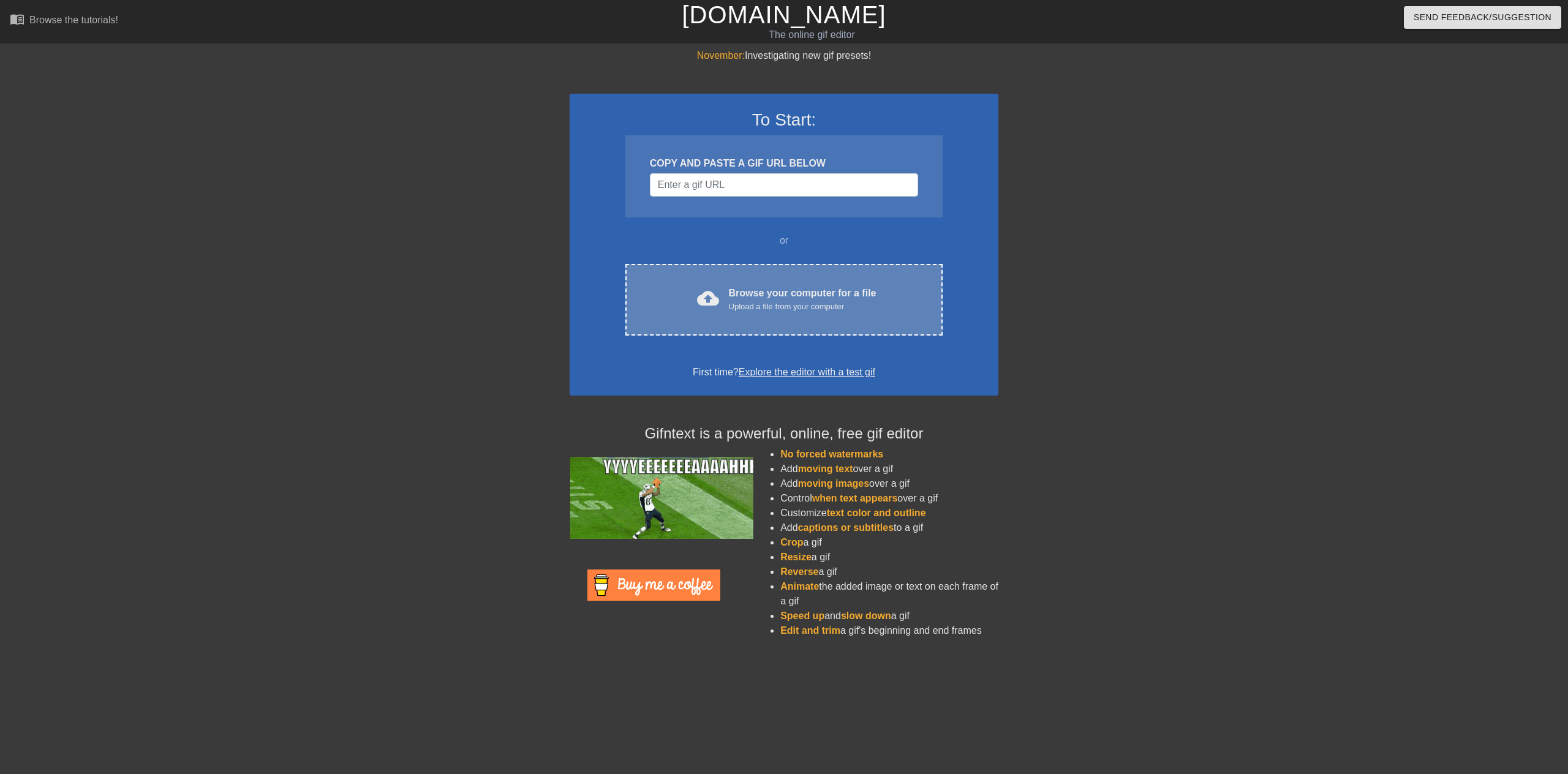
click at [751, 291] on div "Browse your computer for a file Upload a file from your computer" at bounding box center [803, 299] width 147 height 27
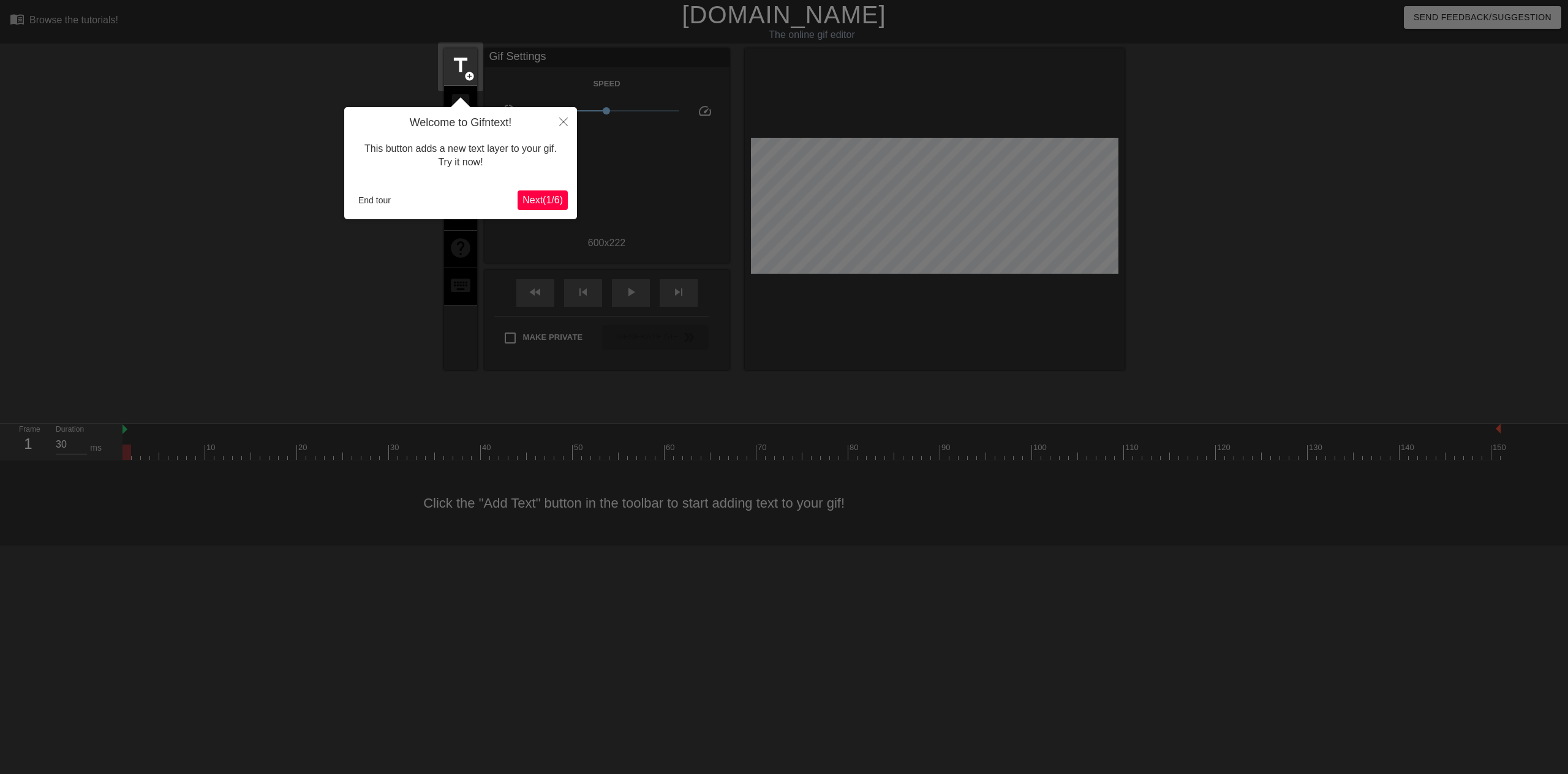
click at [542, 199] on span "Next ( 1 / 6 )" at bounding box center [543, 200] width 40 height 10
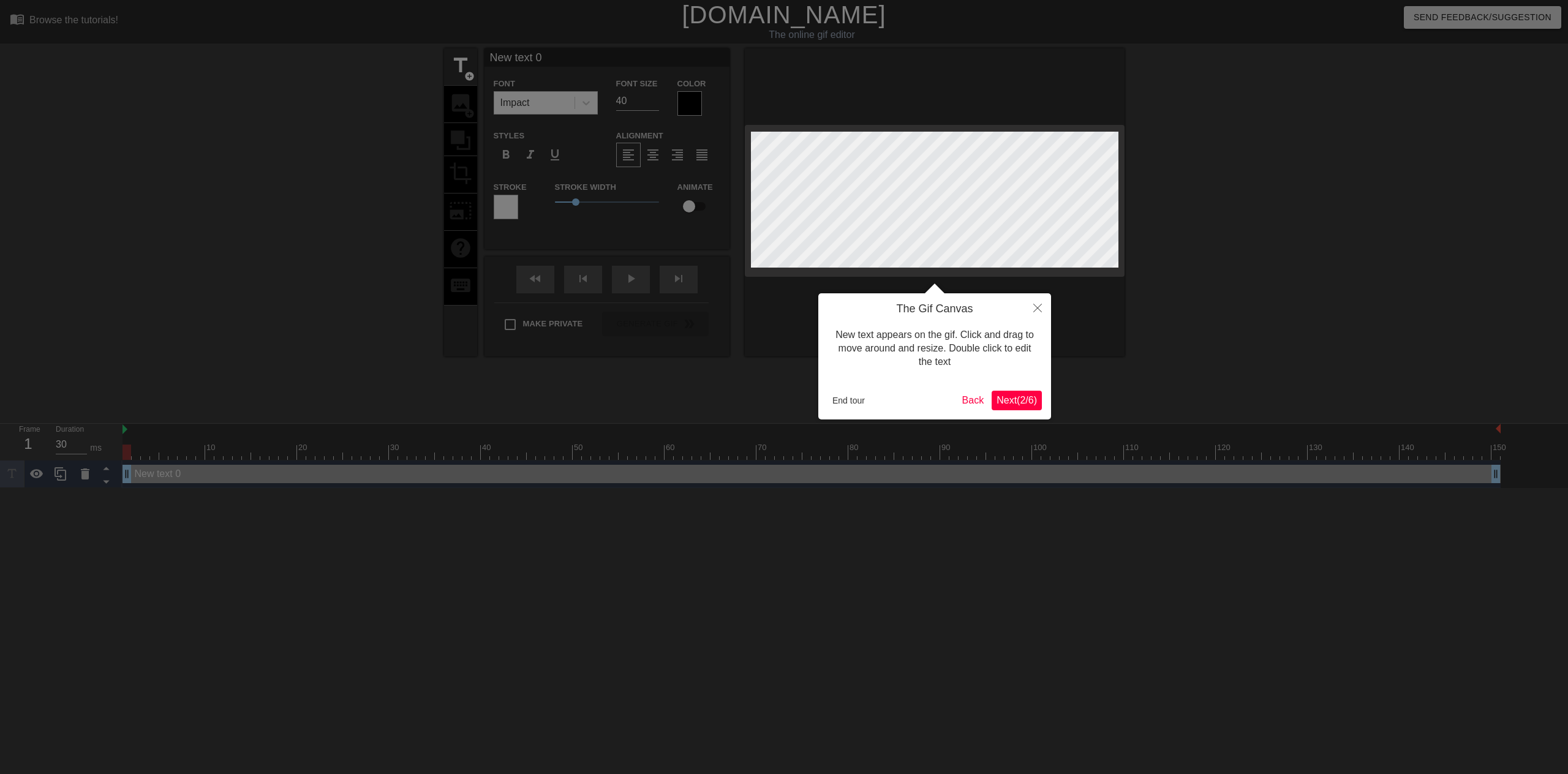
click at [992, 403] on button "Next ( 2 / 6 )" at bounding box center [1017, 400] width 50 height 20
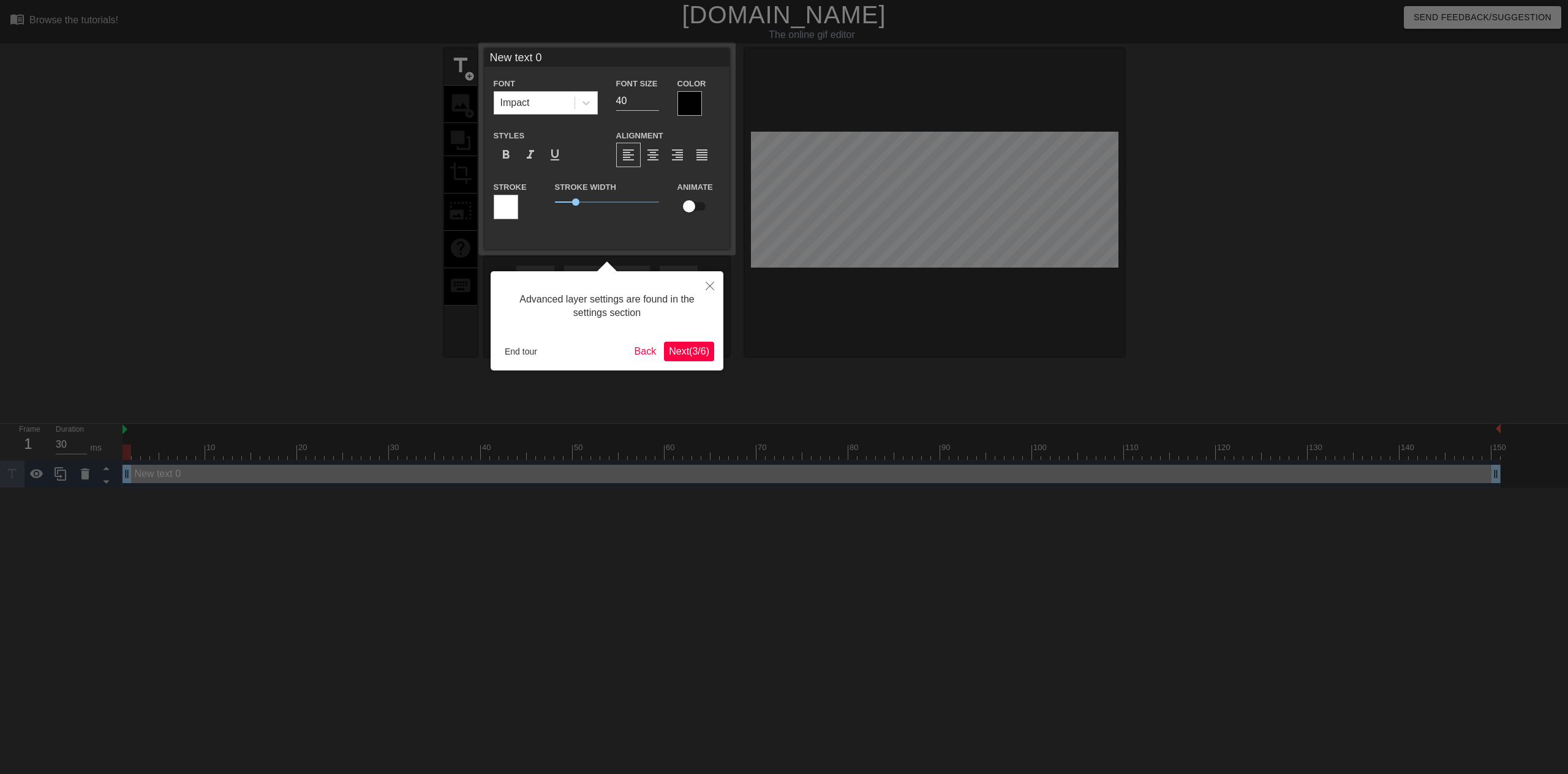
click at [692, 346] on span "Next ( 3 / 6 )" at bounding box center [689, 351] width 40 height 10
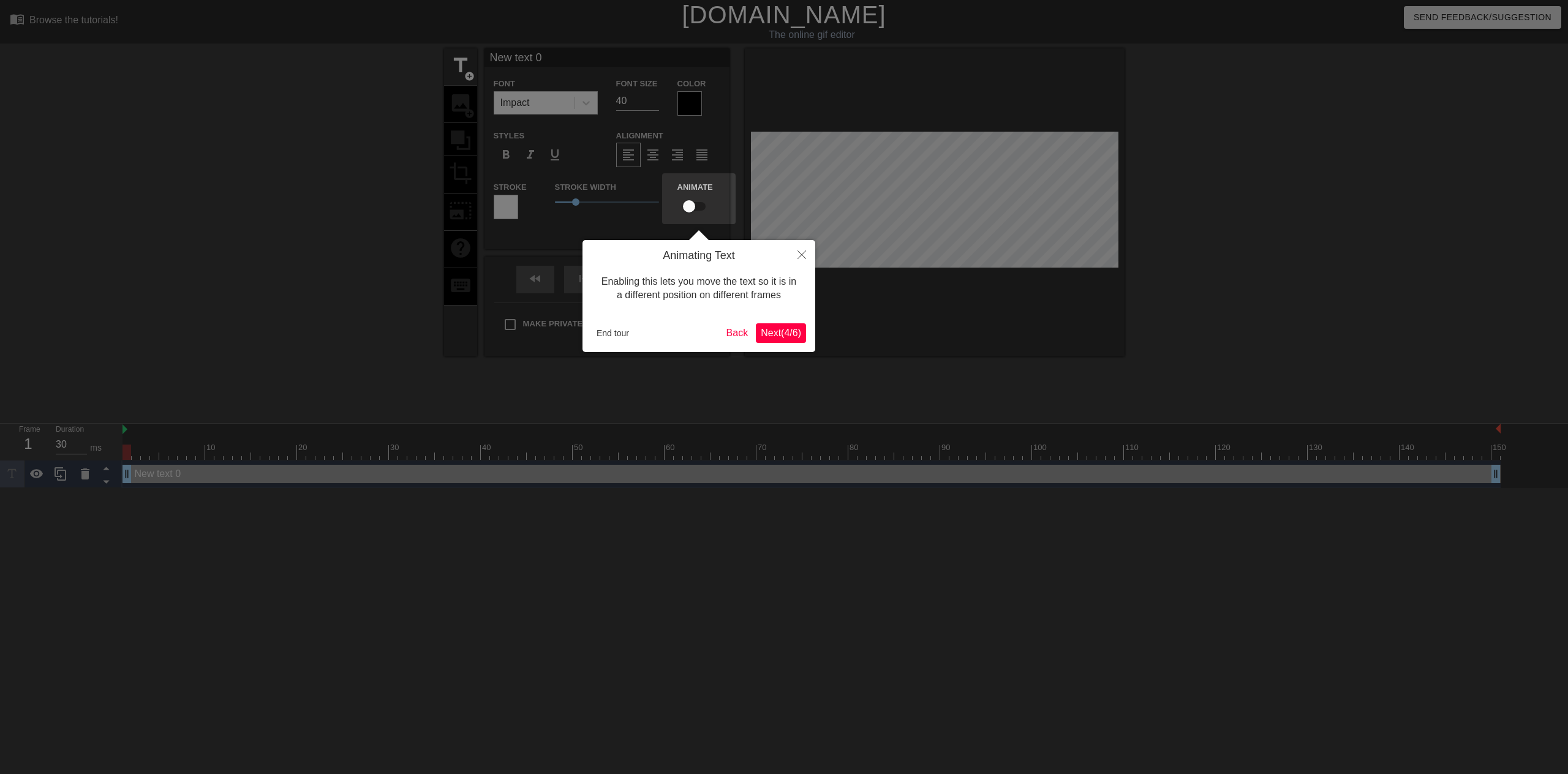
click at [787, 338] on span "Next ( 4 / 6 )" at bounding box center [781, 333] width 40 height 10
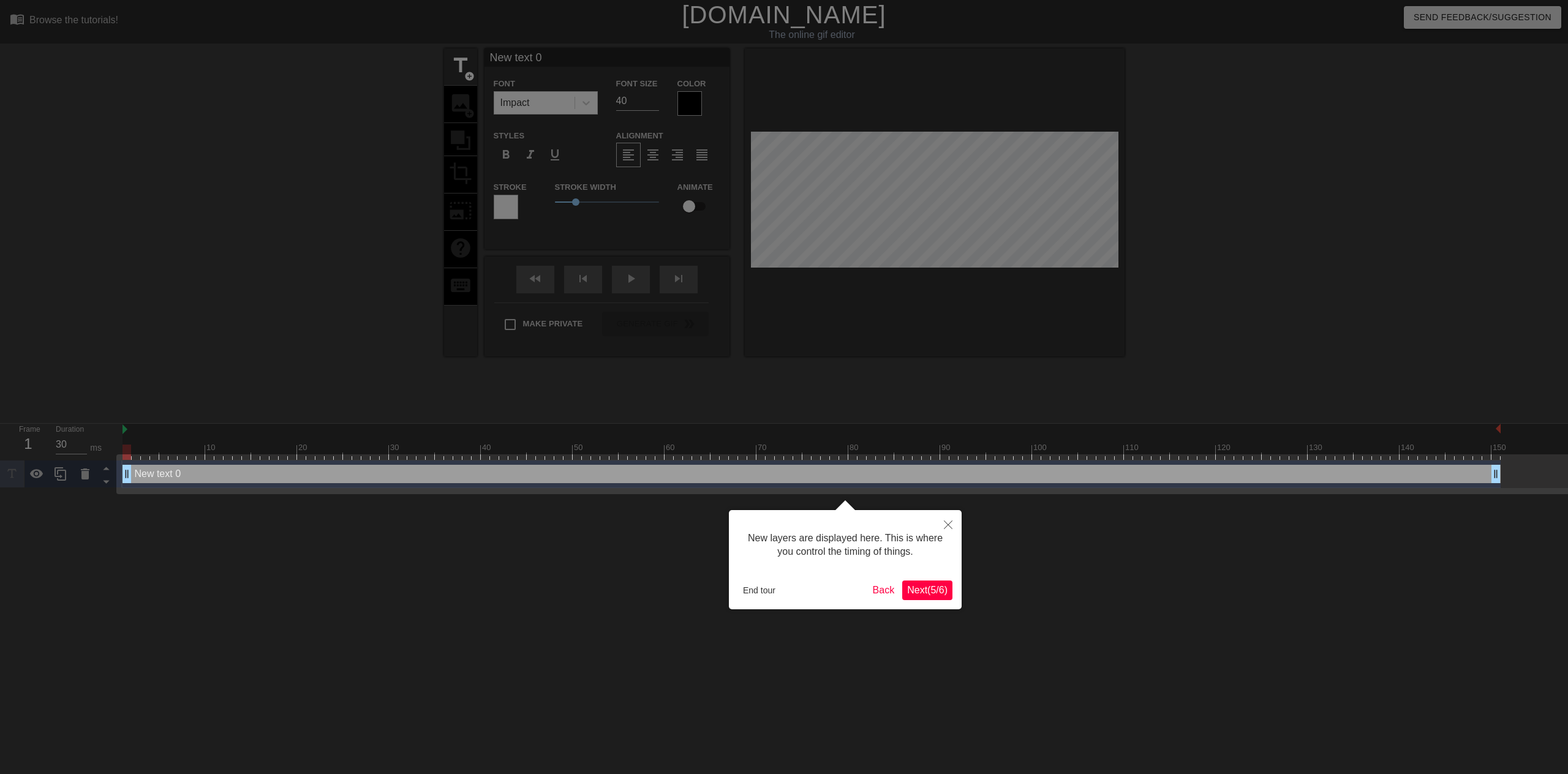
click at [936, 585] on span "Next ( 5 / 6 )" at bounding box center [927, 590] width 40 height 10
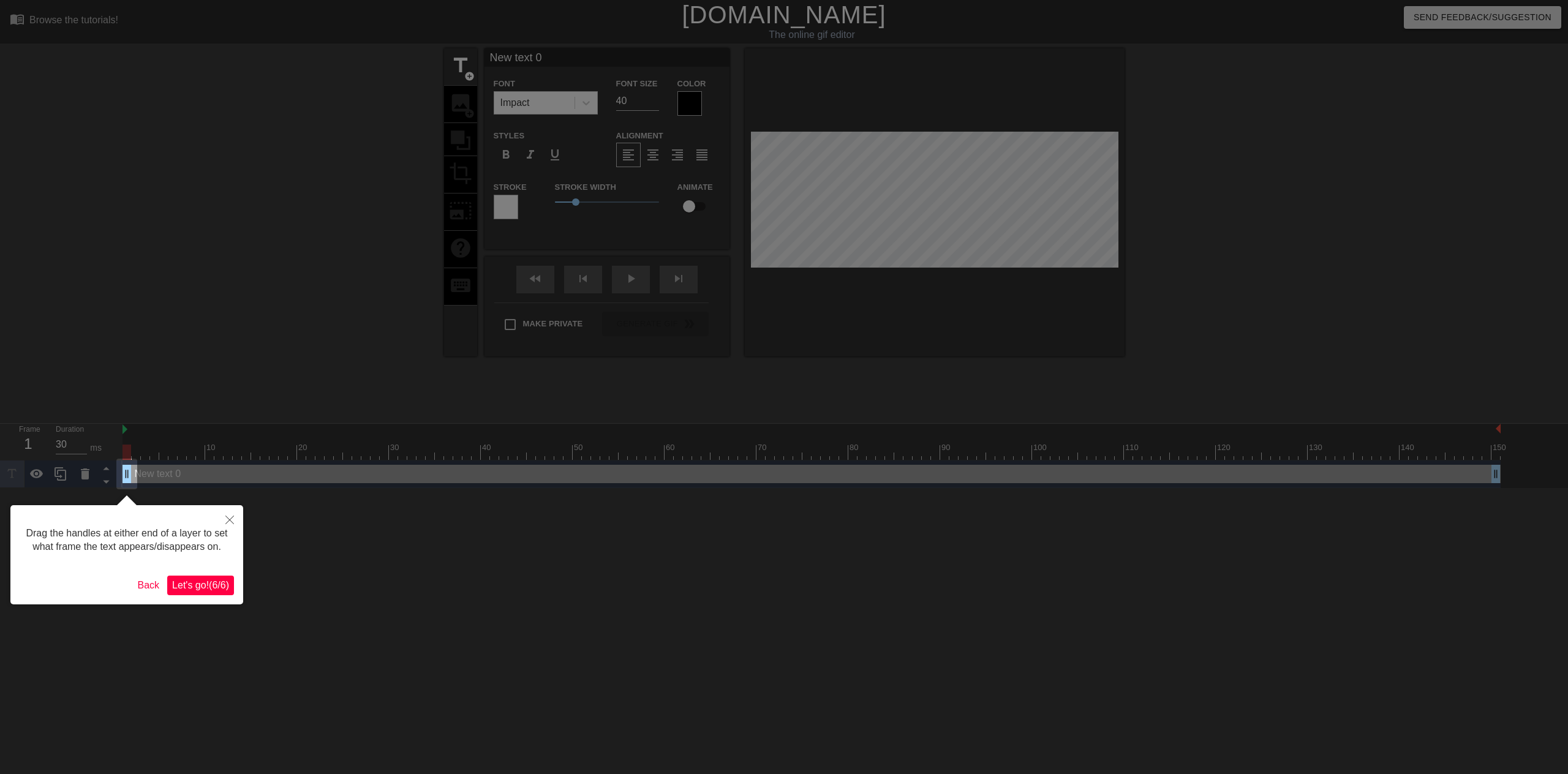
drag, startPoint x: 224, startPoint y: 586, endPoint x: 232, endPoint y: 574, distance: 14.4
click at [224, 586] on span "Let's go! ( 6 / 6 )" at bounding box center [200, 585] width 57 height 10
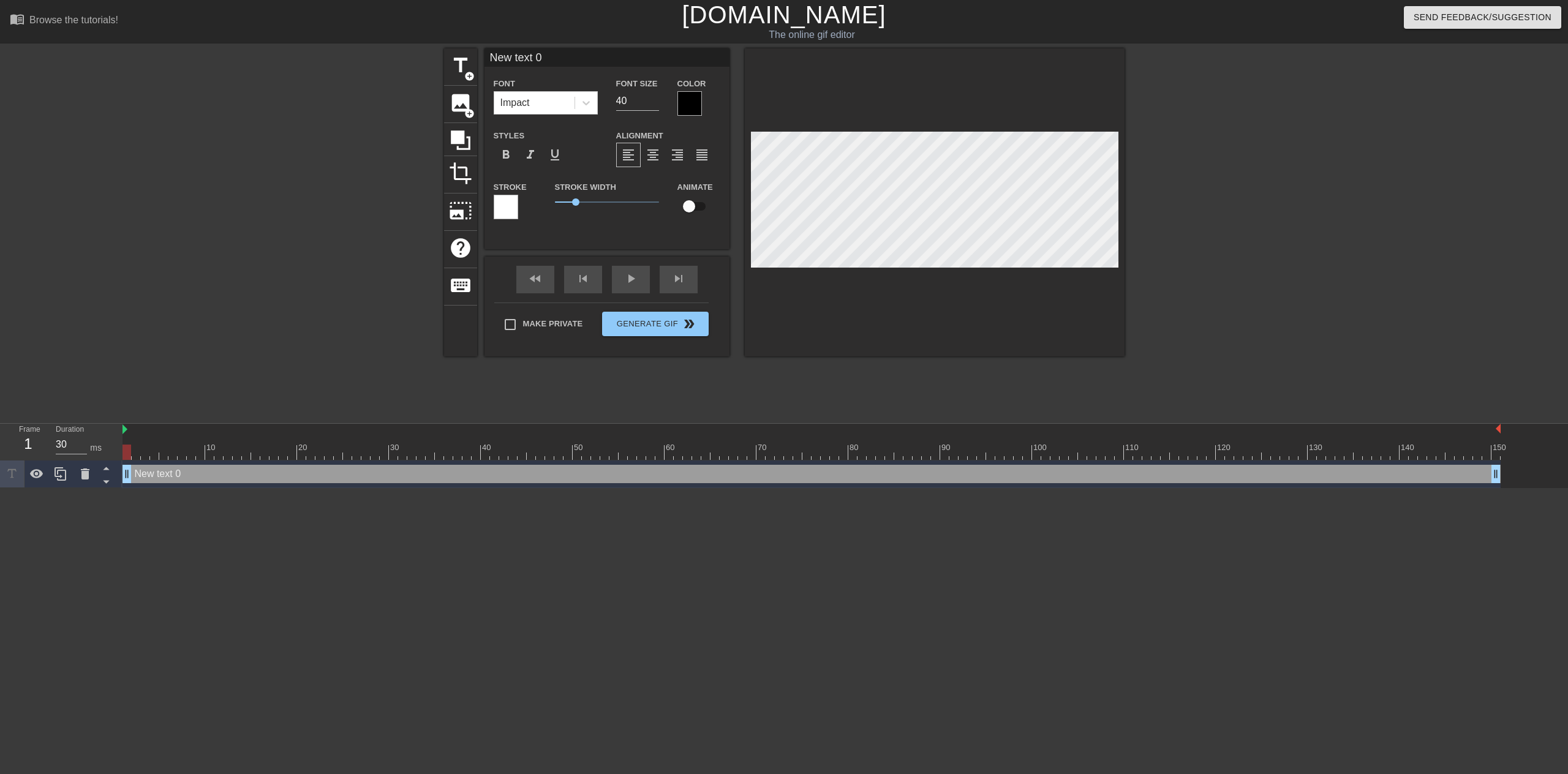
click at [868, 348] on div at bounding box center [935, 202] width 380 height 308
click at [472, 109] on span "add_circle" at bounding box center [470, 113] width 10 height 10
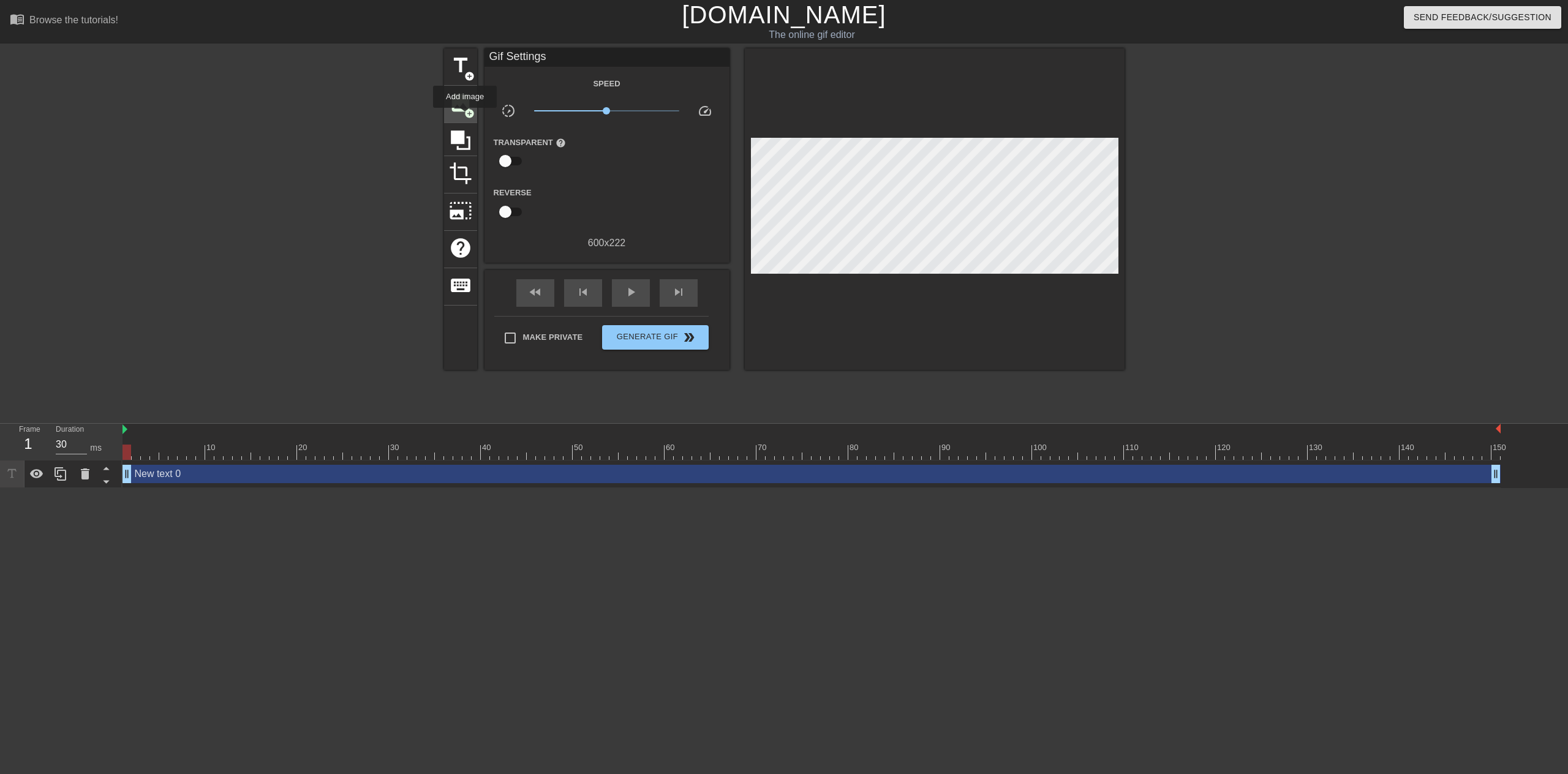
click at [467, 116] on span "add_circle" at bounding box center [470, 113] width 10 height 10
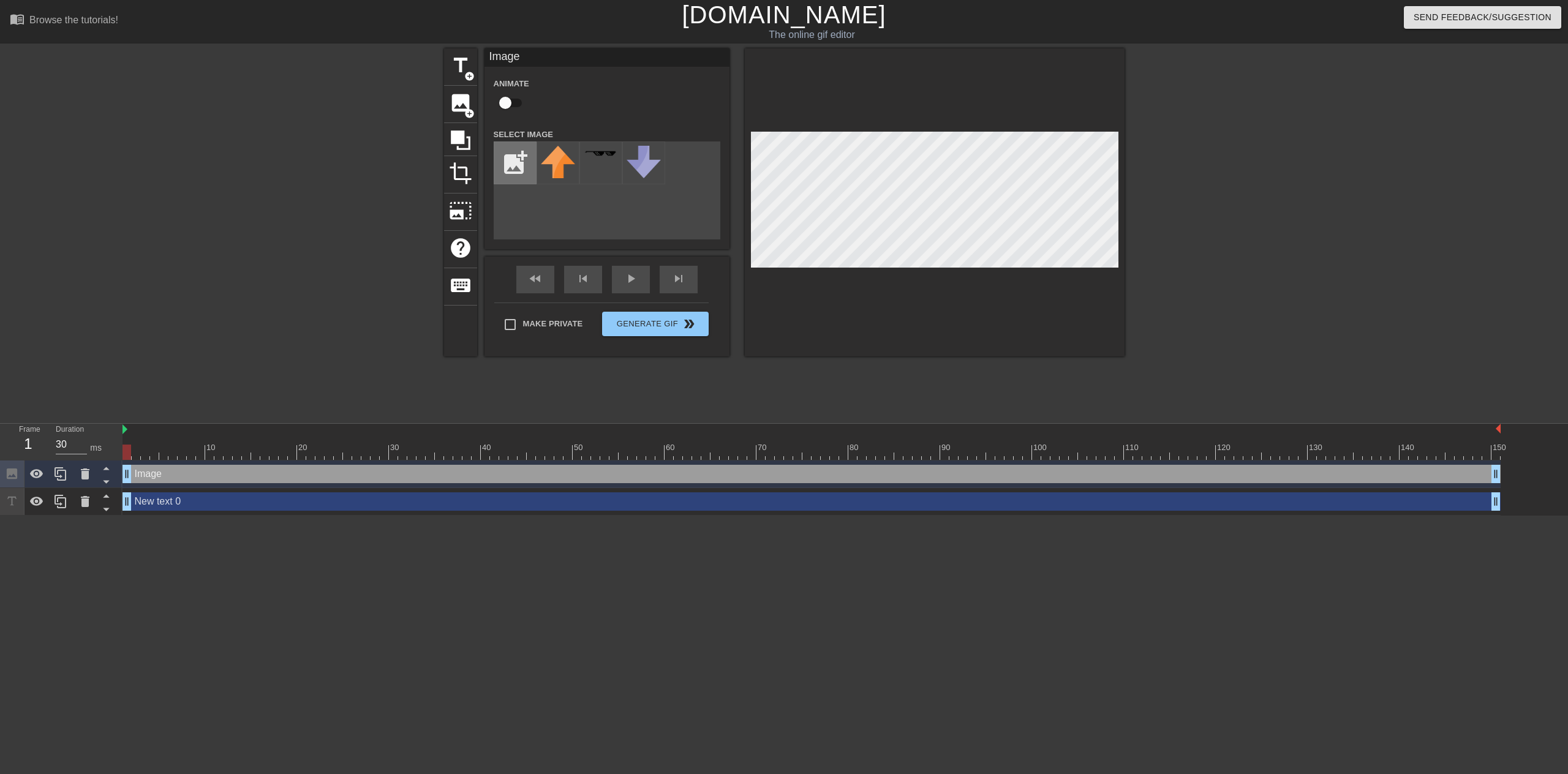
click at [519, 164] on input "file" at bounding box center [515, 163] width 42 height 42
click at [524, 163] on input "file" at bounding box center [515, 163] width 42 height 42
type input "C:\fakepath\boop.PNG"
click at [558, 171] on img at bounding box center [558, 166] width 35 height 39
click at [607, 156] on img at bounding box center [601, 161] width 35 height 31
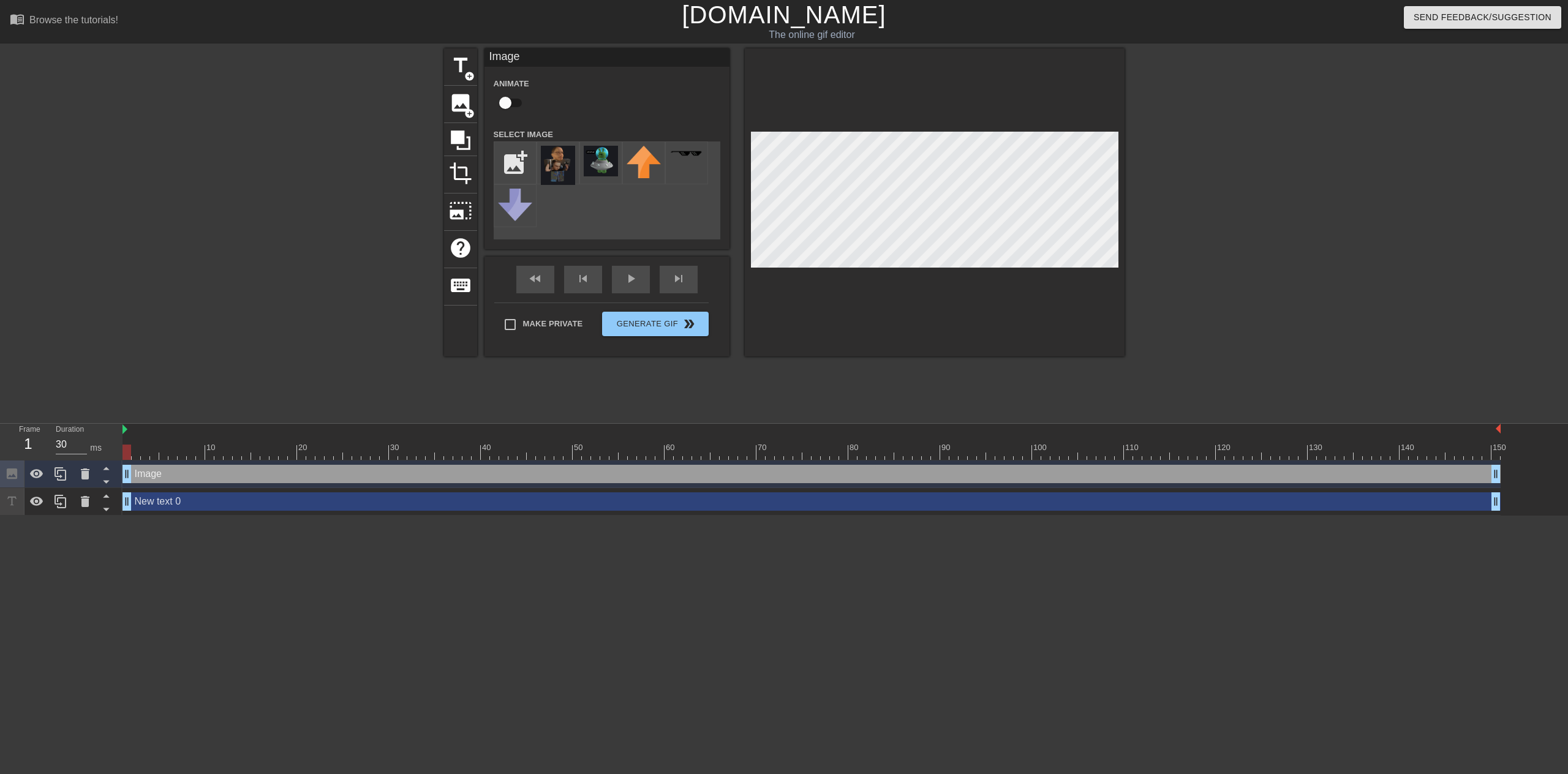
click at [594, 204] on div "add_photo_alternate" at bounding box center [607, 190] width 227 height 98
click at [554, 158] on img at bounding box center [558, 166] width 35 height 39
click at [596, 237] on div "add_photo_alternate" at bounding box center [607, 190] width 227 height 98
click at [601, 170] on img at bounding box center [601, 161] width 35 height 31
click at [471, 135] on icon at bounding box center [460, 140] width 23 height 23
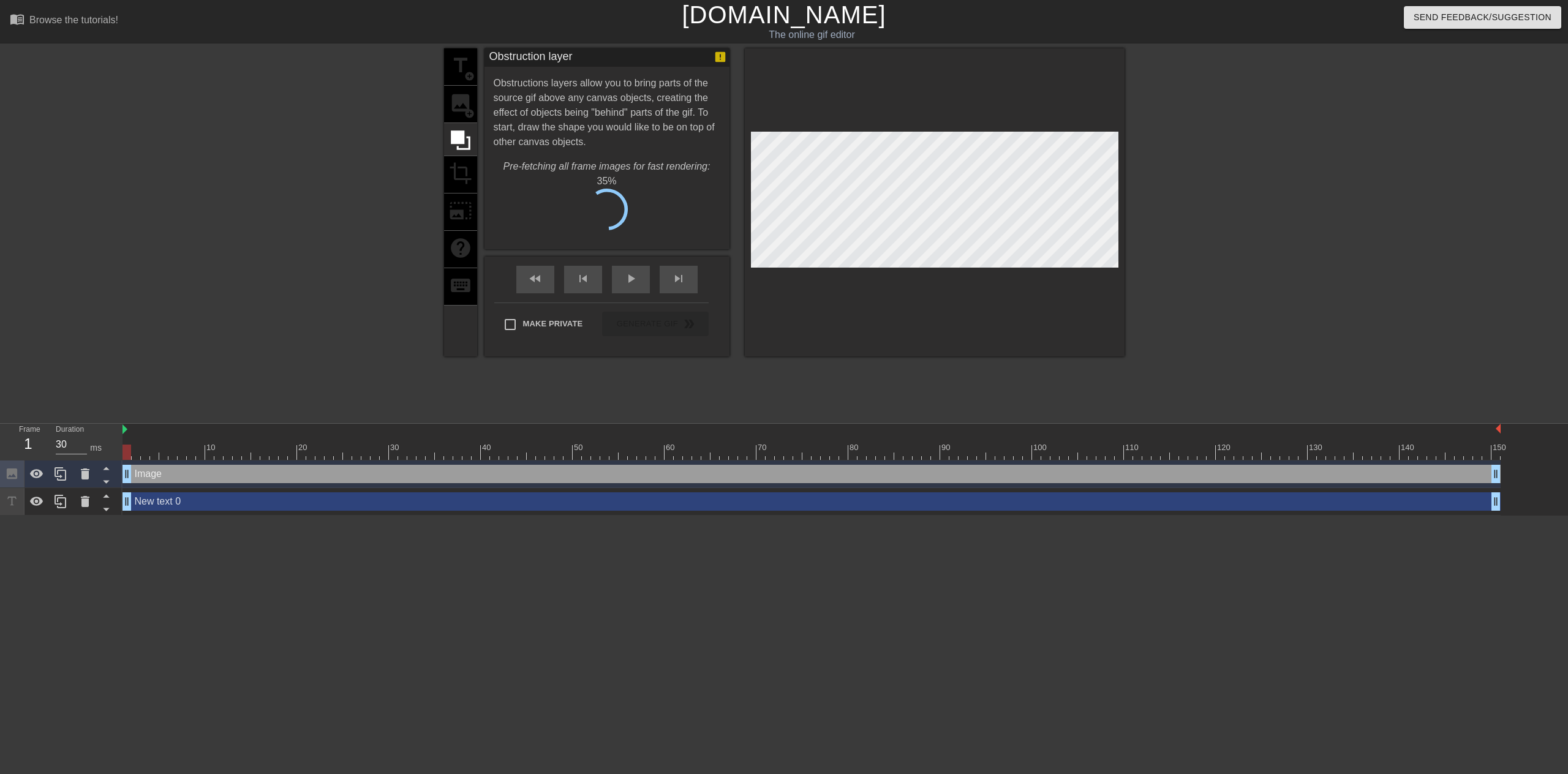
click at [462, 112] on div "title add_circle image add_circle crop photo_size_select_large help keyboard" at bounding box center [460, 202] width 33 height 308
click at [459, 104] on div "title add_circle image add_circle crop photo_size_select_large help keyboard" at bounding box center [460, 202] width 33 height 308
click at [472, 132] on div at bounding box center [460, 140] width 33 height 33
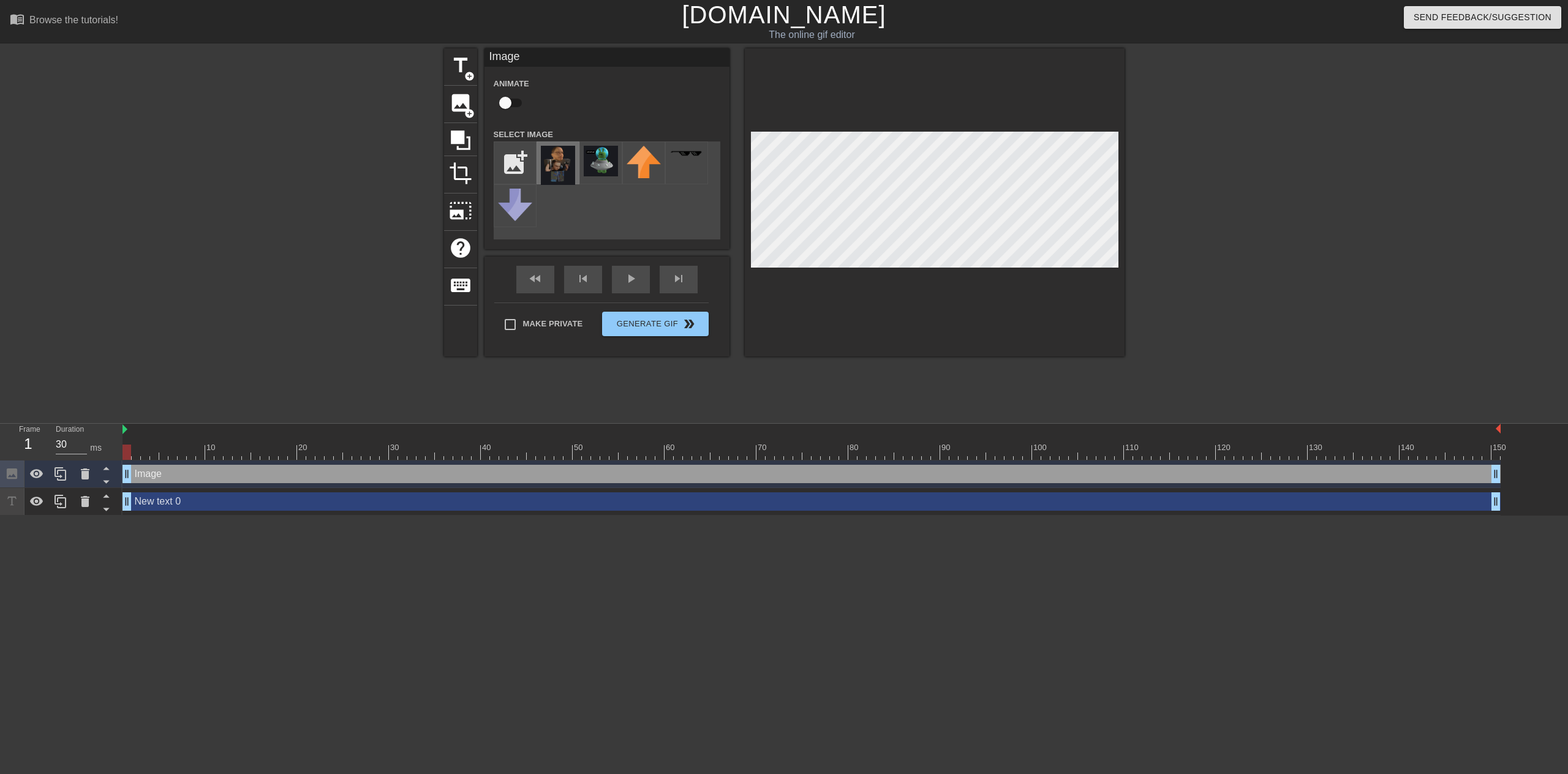
click at [564, 165] on img at bounding box center [558, 166] width 35 height 39
click at [601, 168] on img at bounding box center [601, 161] width 35 height 31
click at [558, 170] on img at bounding box center [558, 166] width 35 height 39
click at [599, 174] on img at bounding box center [601, 161] width 35 height 31
click at [556, 171] on img at bounding box center [558, 166] width 35 height 39
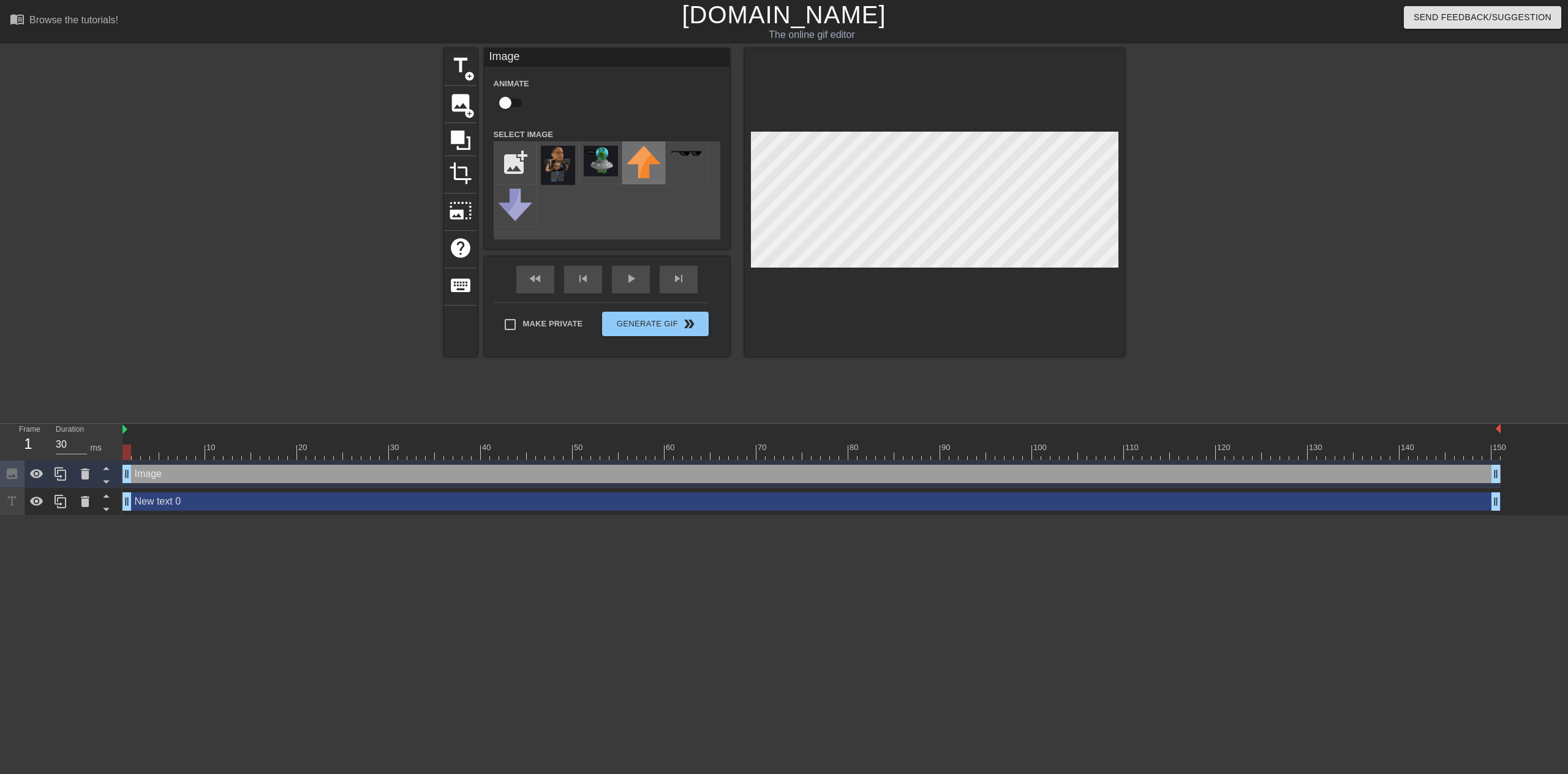
click at [633, 170] on img at bounding box center [644, 162] width 35 height 33
click at [684, 160] on div at bounding box center [687, 163] width 43 height 43
click at [644, 162] on img at bounding box center [644, 162] width 35 height 33
click at [582, 167] on div at bounding box center [601, 163] width 43 height 43
click at [563, 164] on img at bounding box center [558, 166] width 35 height 39
